Goal: Download file/media

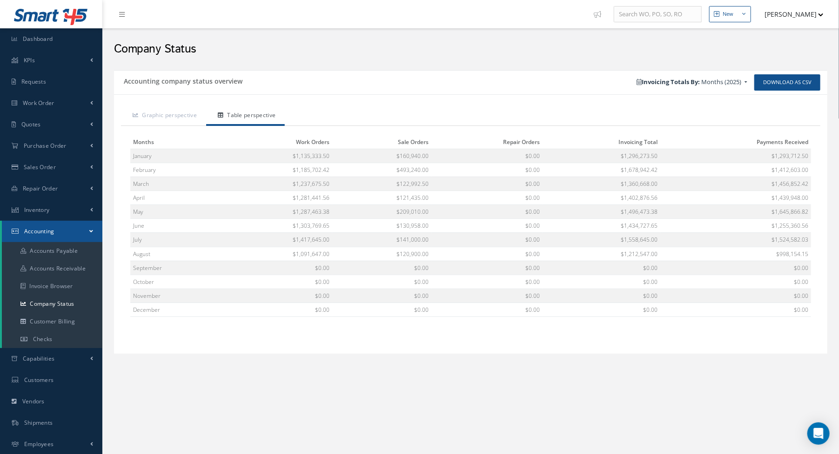
click at [404, 58] on div "Company Status" at bounding box center [470, 47] width 727 height 28
click at [39, 32] on link "Dashboard" at bounding box center [51, 38] width 102 height 21
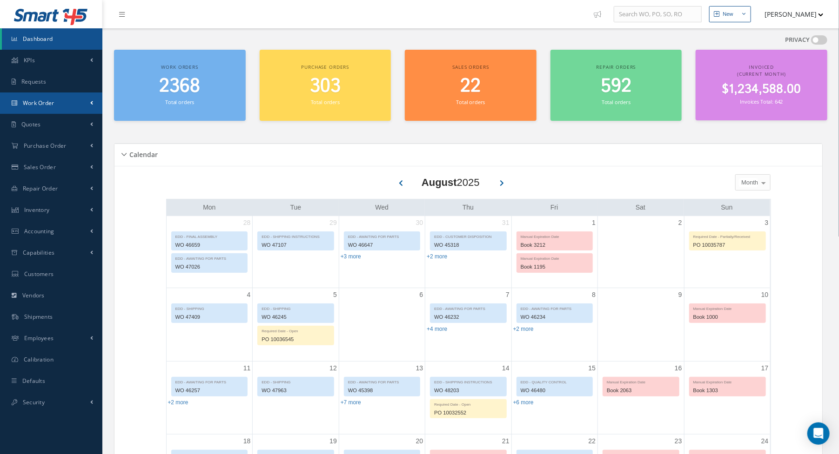
click at [61, 102] on link "Work Order" at bounding box center [51, 103] width 102 height 21
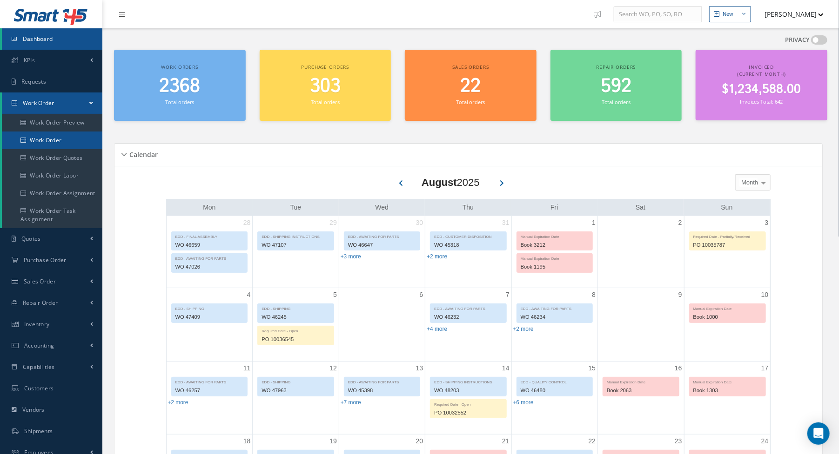
click at [54, 136] on link "Work Order" at bounding box center [52, 141] width 100 height 18
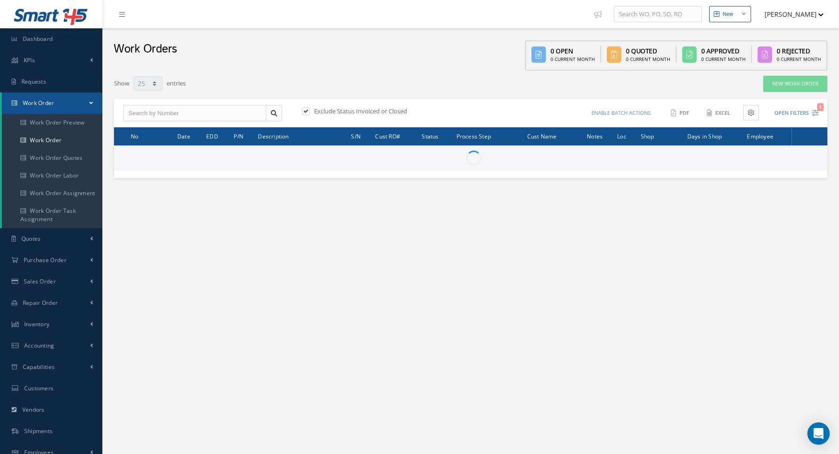
select select "25"
type input "All Work Request"
type input "All Work Performed"
type input "All Status"
type input "WO Part Status"
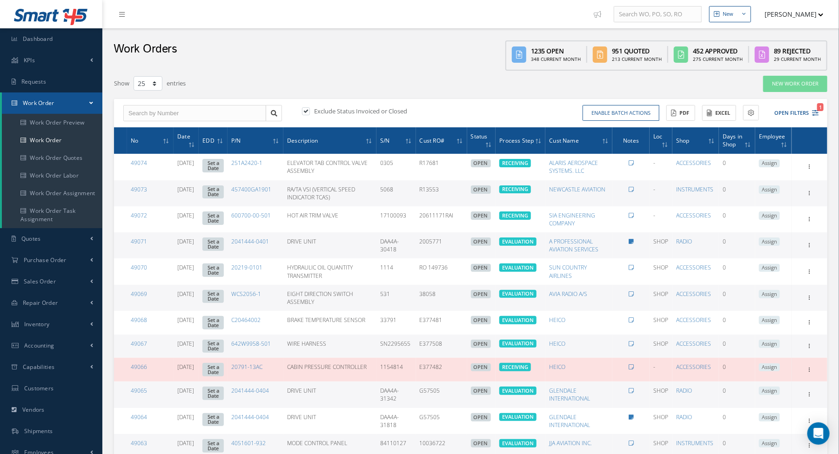
click at [821, 111] on div "Enable batch actions Update Work Orders Close Work Orders ACTIONS Receive Payme…" at bounding box center [646, 113] width 351 height 16
click at [820, 111] on div "Enable batch actions Update Work Orders Close Work Orders ACTIONS Receive Payme…" at bounding box center [646, 113] width 351 height 16
click at [812, 111] on icon "1" at bounding box center [815, 113] width 7 height 7
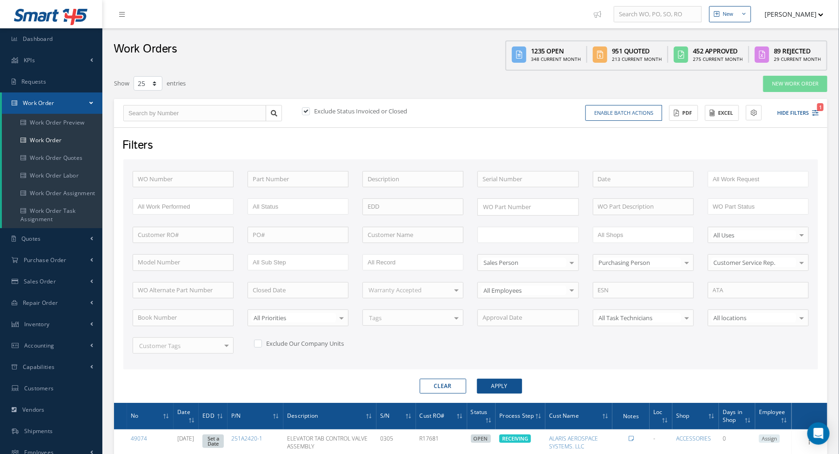
click at [510, 230] on input "text" at bounding box center [511, 235] width 59 height 12
type input "shi"
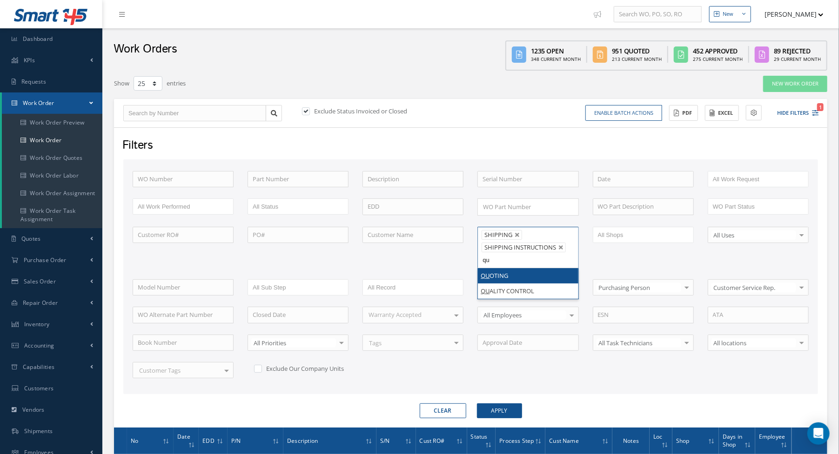
type input "qua"
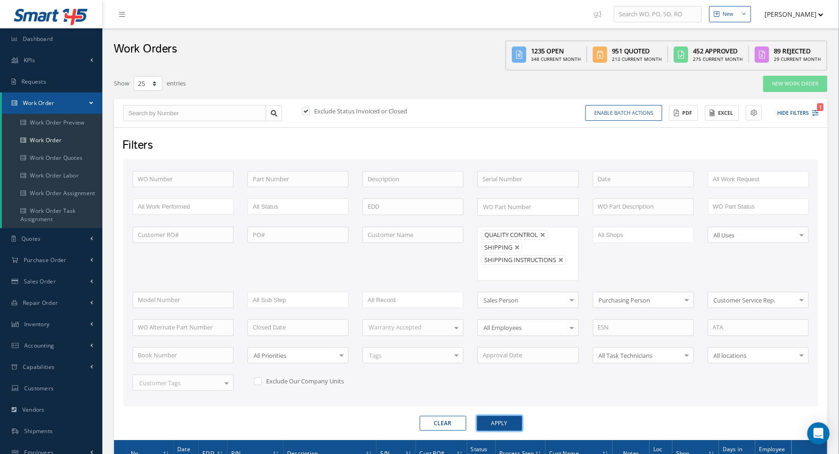
click at [490, 417] on button "Apply" at bounding box center [499, 423] width 45 height 15
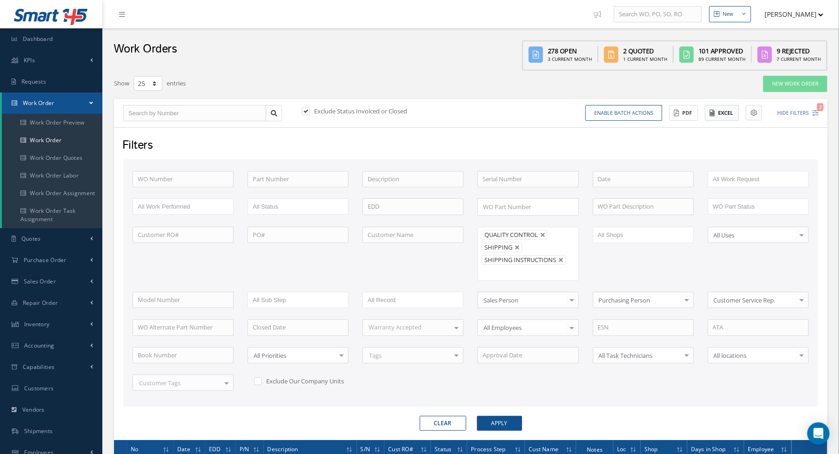
click at [728, 115] on button "Excel" at bounding box center [722, 113] width 34 height 16
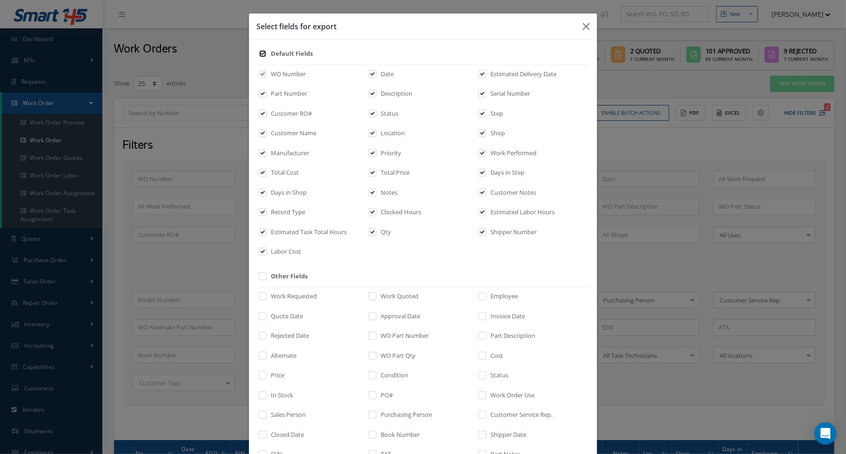
click at [260, 52] on input "checkbox" at bounding box center [263, 57] width 6 height 11
checkbox input "false"
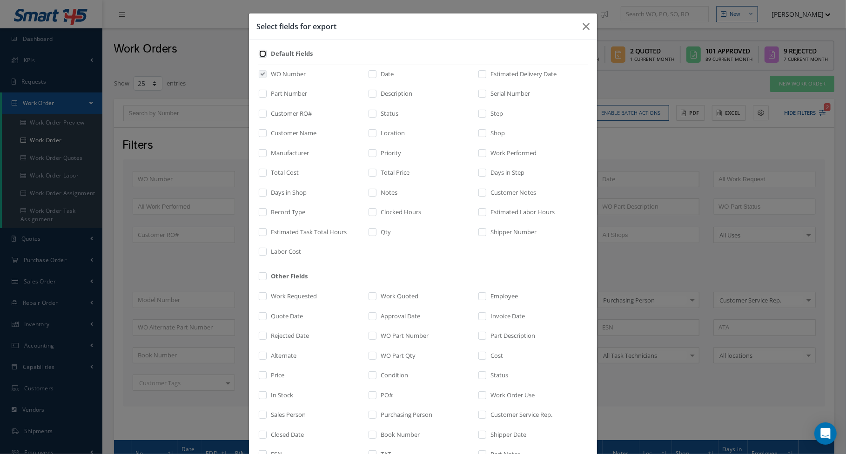
checkbox input "false"
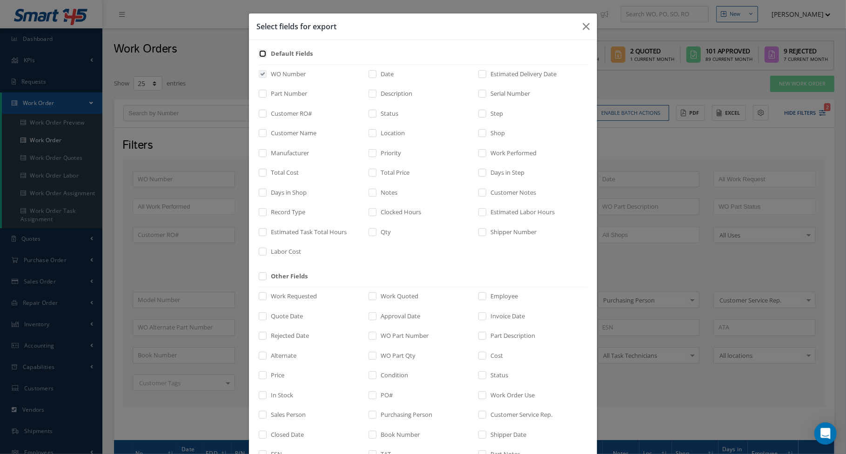
checkbox input "false"
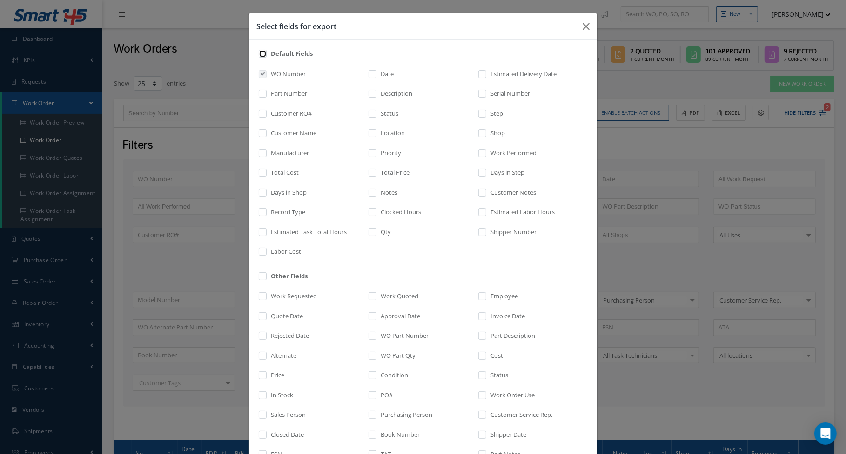
checkbox input "false"
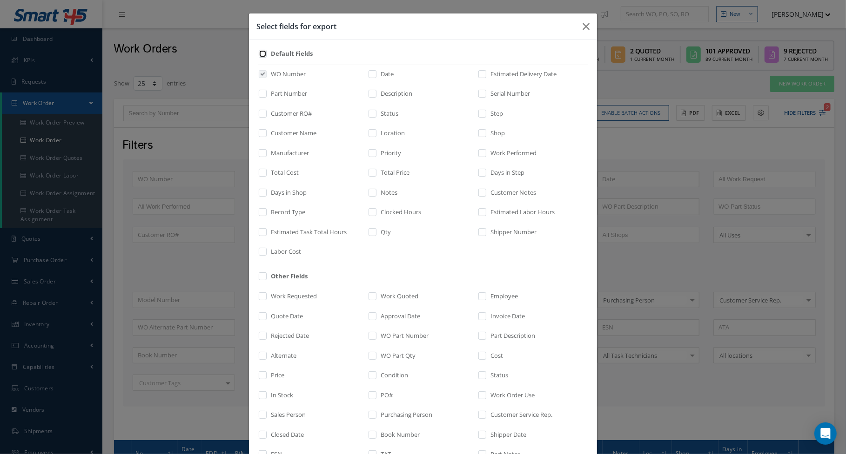
checkbox input "false"
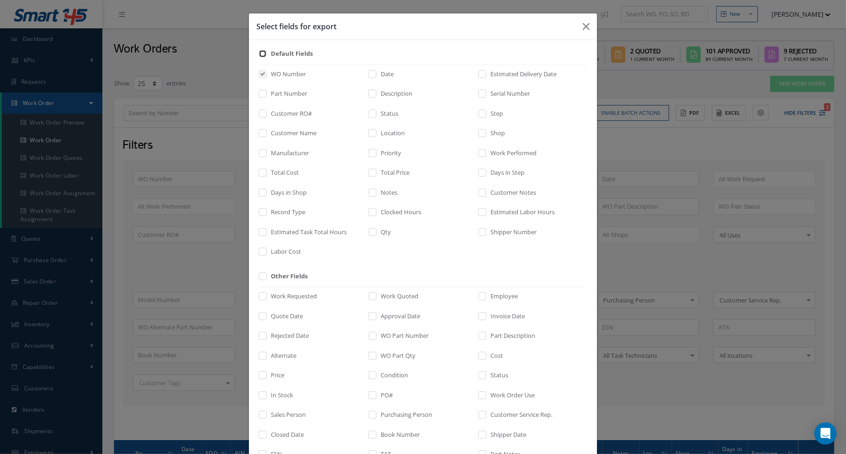
checkbox input "false"
click at [260, 133] on input "checkbox" at bounding box center [263, 136] width 6 height 11
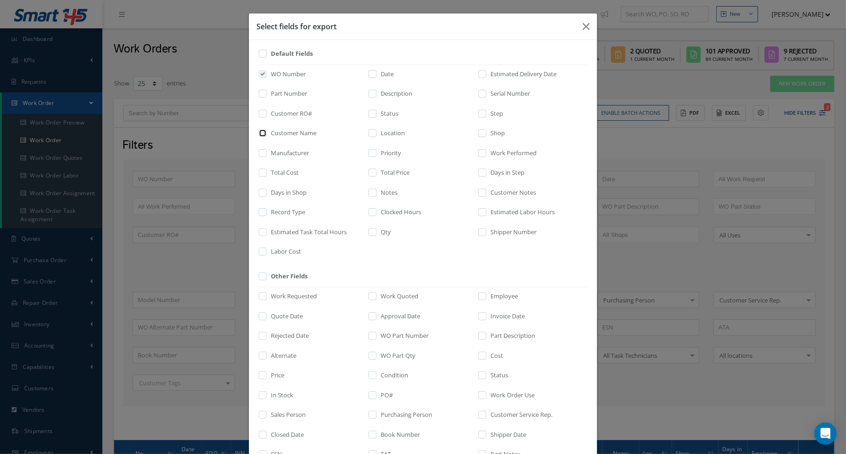
checkbox input "true"
click at [396, 171] on label "Total Price" at bounding box center [393, 172] width 31 height 9
click at [376, 171] on input "checkbox" at bounding box center [373, 176] width 6 height 11
checkbox input "true"
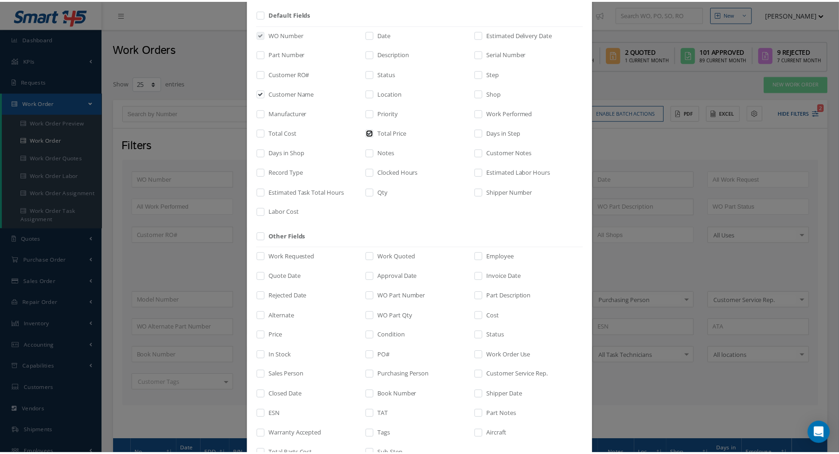
scroll to position [103, 0]
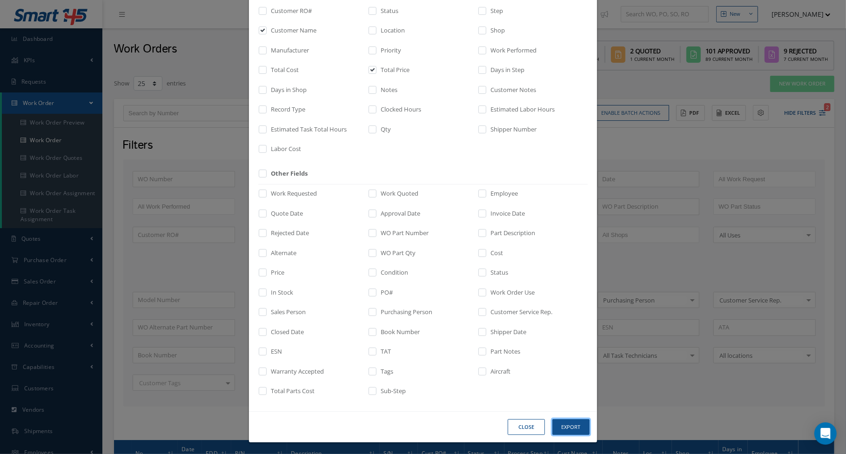
click at [0, 0] on button "Export" at bounding box center [0, 0] width 0 height 0
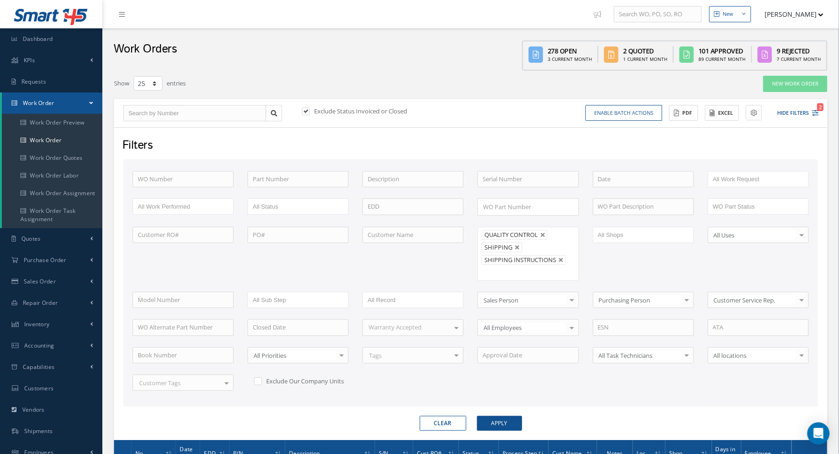
drag, startPoint x: 336, startPoint y: 55, endPoint x: 294, endPoint y: 66, distance: 43.1
click at [336, 55] on div "Work Orders 278 Open 3 Current Month 2 Quoted 1 Current Month 101 Approved 89 C…" at bounding box center [470, 49] width 736 height 42
click at [48, 349] on link "Accounting" at bounding box center [51, 345] width 102 height 21
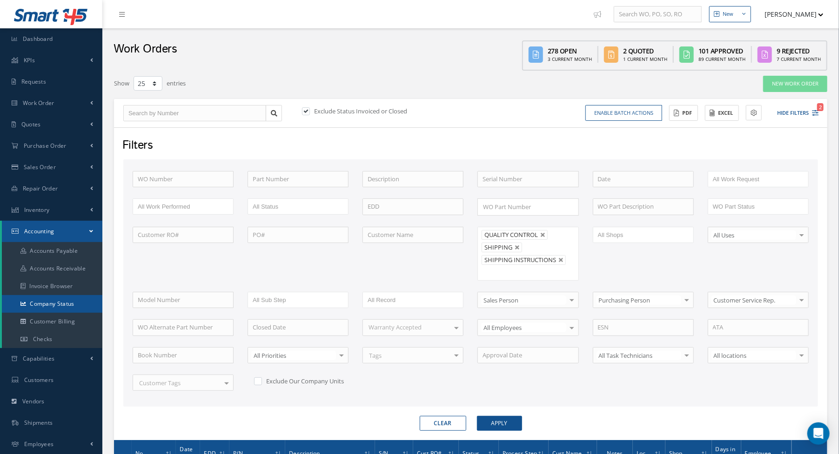
click at [66, 302] on link "Company Status" at bounding box center [52, 304] width 100 height 18
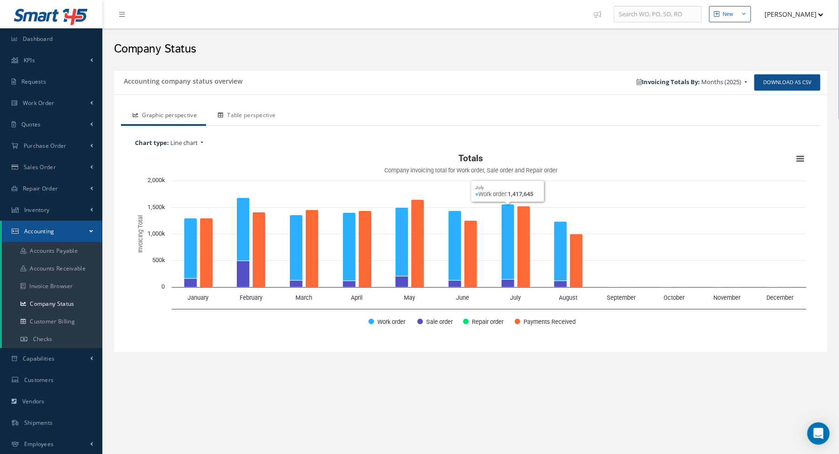
click at [239, 114] on link "Table perspective" at bounding box center [245, 117] width 79 height 20
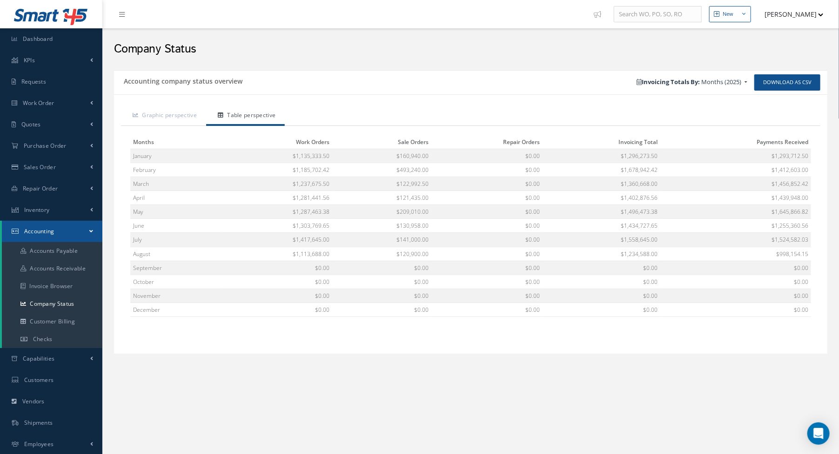
click at [399, 53] on h2 "Company Status" at bounding box center [470, 49] width 713 height 14
